Goal: Information Seeking & Learning: Learn about a topic

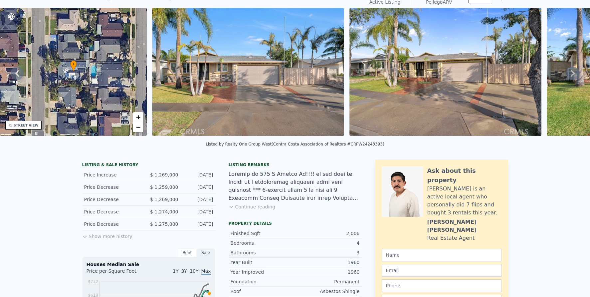
scroll to position [2, 0]
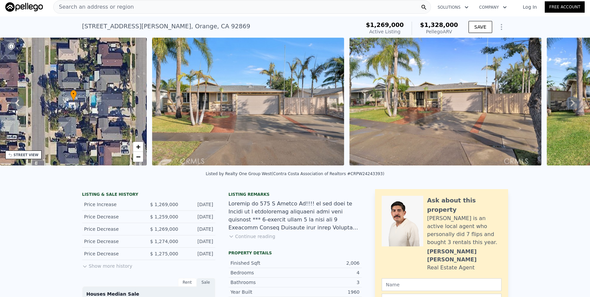
click at [168, 10] on div "Search an address or region" at bounding box center [241, 6] width 377 height 13
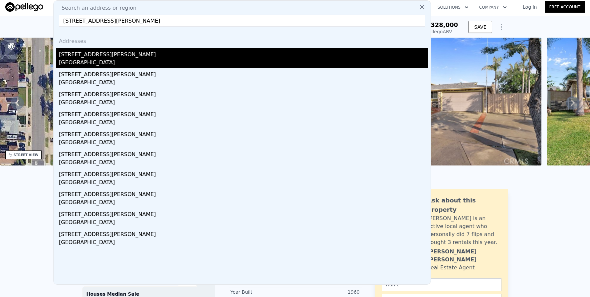
type input "[STREET_ADDRESS][PERSON_NAME]"
click at [190, 58] on div "[STREET_ADDRESS][PERSON_NAME]" at bounding box center [243, 53] width 369 height 11
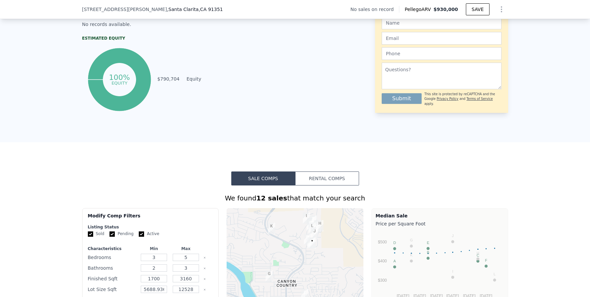
scroll to position [449, 0]
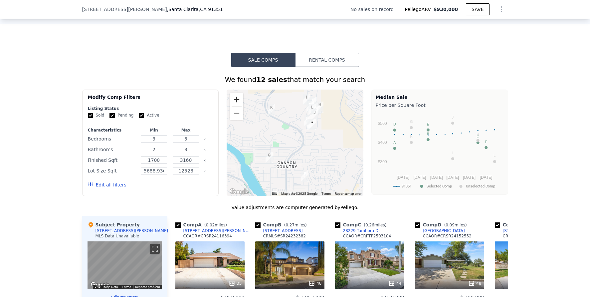
click at [238, 106] on button "Zoom in" at bounding box center [236, 99] width 13 height 13
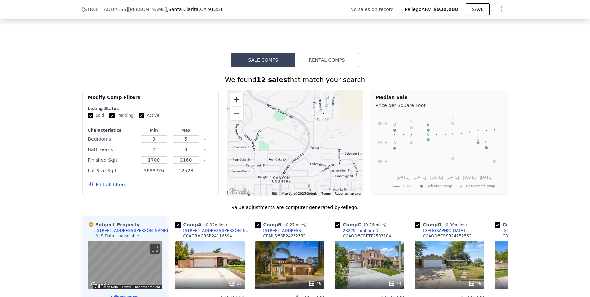
click at [238, 106] on button "Zoom in" at bounding box center [236, 99] width 13 height 13
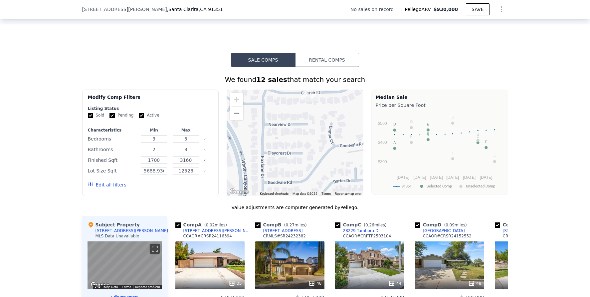
drag, startPoint x: 348, startPoint y: 123, endPoint x: 216, endPoint y: 194, distance: 149.7
click at [216, 194] on div "Modify Comp Filters Listing Status Sold Pending Active Characteristics Min Max …" at bounding box center [295, 142] width 426 height 106
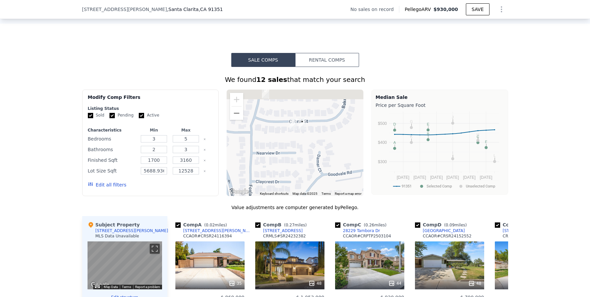
drag, startPoint x: 298, startPoint y: 128, endPoint x: 288, endPoint y: 161, distance: 34.9
click at [288, 161] on div at bounding box center [294, 142] width 137 height 106
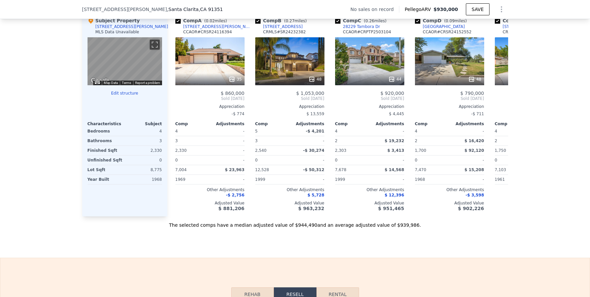
scroll to position [590, 0]
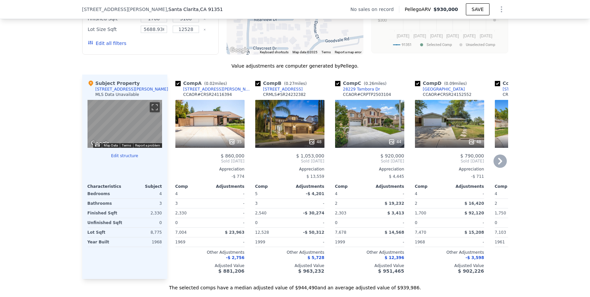
click at [196, 123] on div "35" at bounding box center [209, 124] width 69 height 48
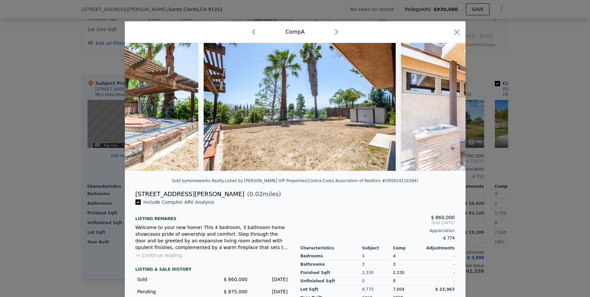
scroll to position [0, 6302]
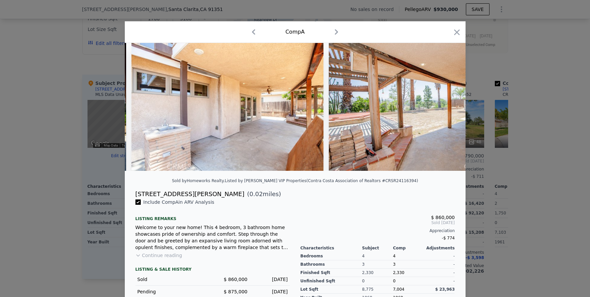
click at [523, 169] on div at bounding box center [295, 148] width 590 height 297
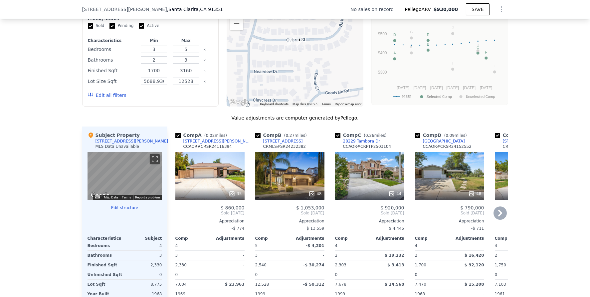
scroll to position [539, 0]
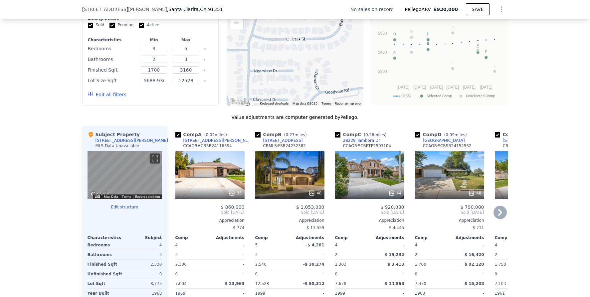
click at [495, 217] on icon at bounding box center [499, 212] width 13 height 13
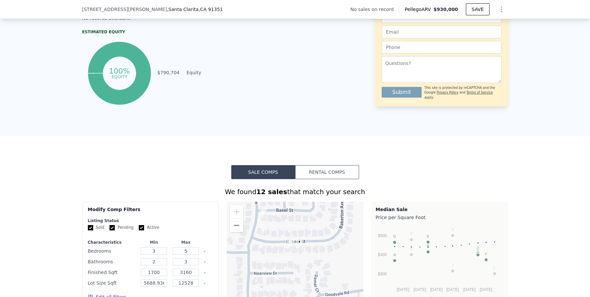
scroll to position [366, 0]
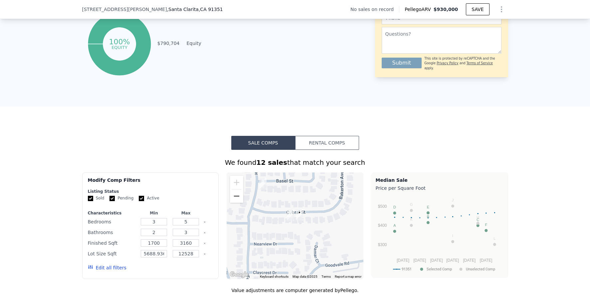
click at [234, 202] on button "Zoom out" at bounding box center [236, 195] width 13 height 13
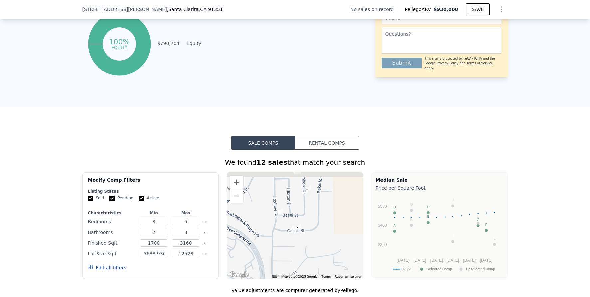
drag, startPoint x: 302, startPoint y: 205, endPoint x: 302, endPoint y: 220, distance: 15.3
click at [303, 221] on div at bounding box center [294, 225] width 137 height 106
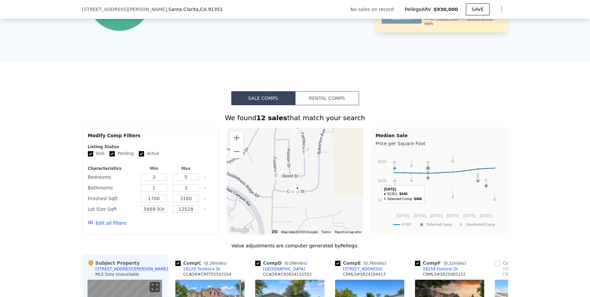
scroll to position [417, 0]
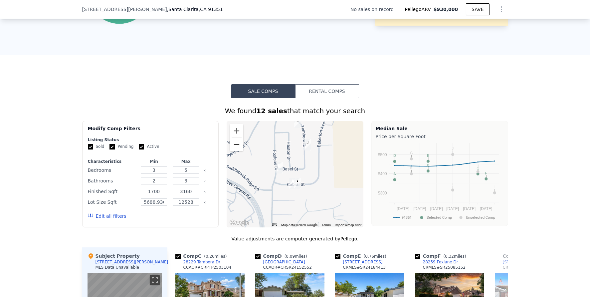
click at [239, 151] on button "Zoom out" at bounding box center [236, 144] width 13 height 13
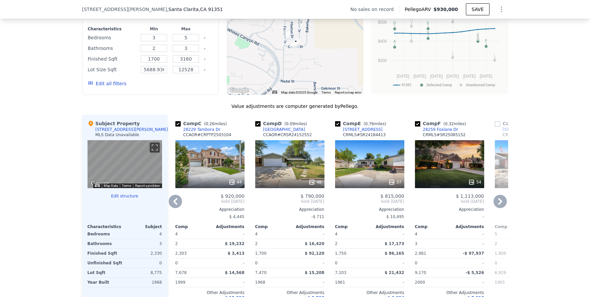
scroll to position [545, 0]
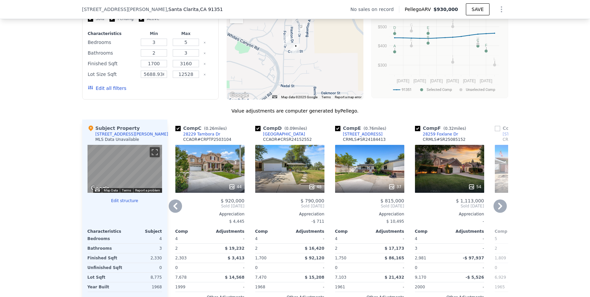
click at [499, 208] on icon at bounding box center [499, 205] width 13 height 13
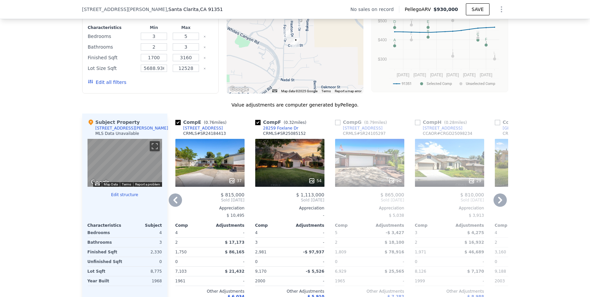
scroll to position [551, 0]
click at [445, 178] on div "29" at bounding box center [449, 162] width 69 height 48
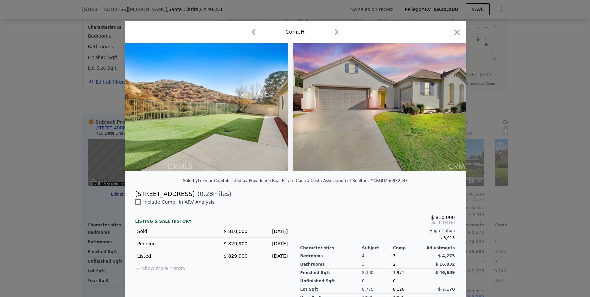
scroll to position [0, 5449]
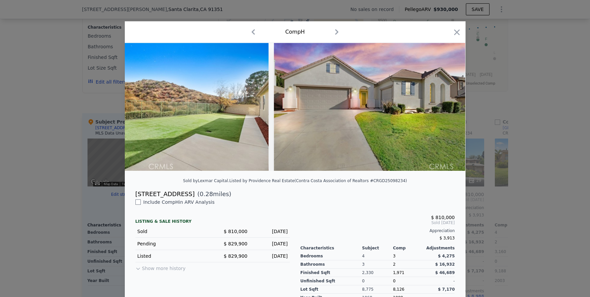
click at [538, 206] on div at bounding box center [295, 148] width 590 height 297
